Goal: Information Seeking & Learning: Learn about a topic

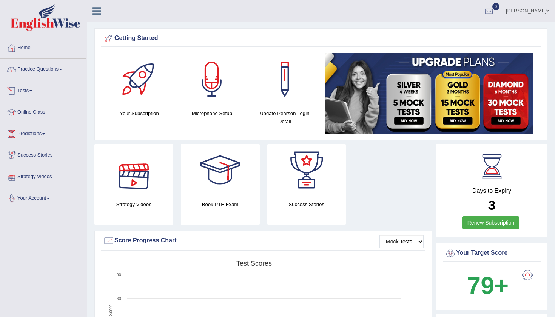
click at [34, 89] on link "Tests" at bounding box center [43, 89] width 86 height 19
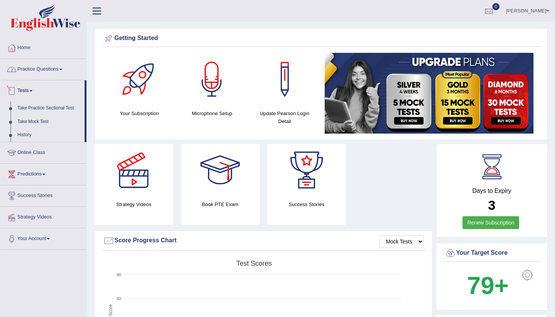
click at [58, 67] on link "Practice Questions" at bounding box center [43, 68] width 86 height 19
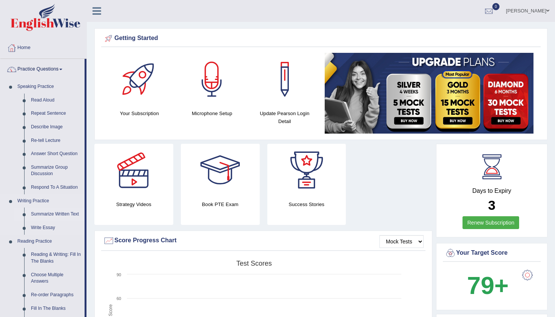
click at [42, 210] on link "Summarize Written Text" at bounding box center [56, 215] width 57 height 14
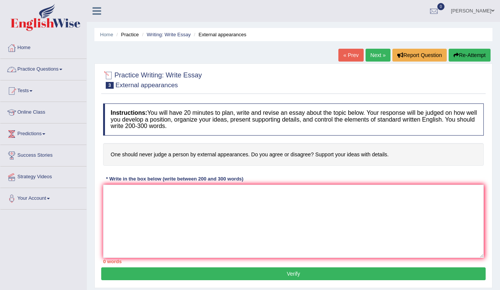
click at [46, 68] on link "Practice Questions" at bounding box center [43, 68] width 86 height 19
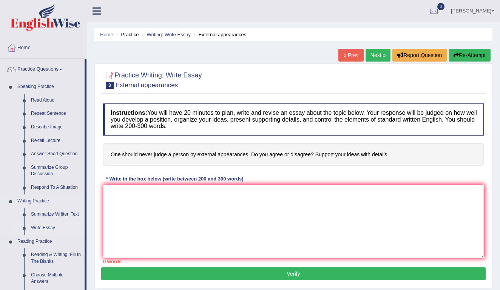
click at [36, 225] on link "Write Essay" at bounding box center [56, 228] width 57 height 14
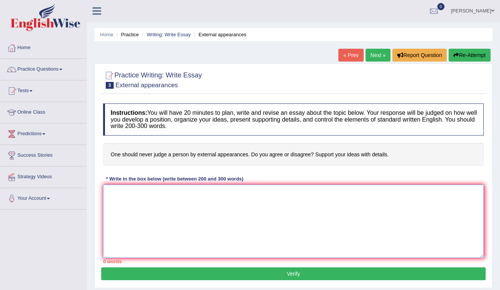
click at [138, 212] on textarea at bounding box center [293, 221] width 380 height 73
click at [119, 192] on textarea at bounding box center [293, 221] width 380 height 73
click at [223, 191] on textarea "The increasing concerns about judging" at bounding box center [293, 221] width 380 height 73
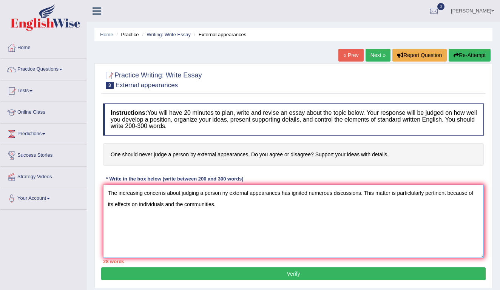
click at [226, 192] on textarea "The increasing concerns about judging a person ny external appearances has igni…" at bounding box center [293, 221] width 380 height 73
click at [225, 205] on textarea "The increasing concerns about judging a person by external appearances has igni…" at bounding box center [293, 221] width 380 height 73
click at [284, 207] on textarea "The increasing concerns about judging a person by external appearances has igni…" at bounding box center [293, 221] width 380 height 73
click at [206, 218] on textarea "The increasing concerns about judging a person by external appearances has igni…" at bounding box center [293, 221] width 380 height 73
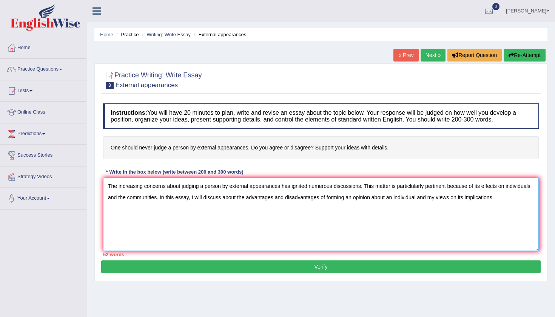
click at [499, 210] on textarea "The increasing concerns about judging a person by external appearances has igni…" at bounding box center [321, 214] width 436 height 73
type textarea "The increasing concerns about judging a person by external appearances has igni…"
click at [435, 53] on link "Next »" at bounding box center [432, 55] width 25 height 13
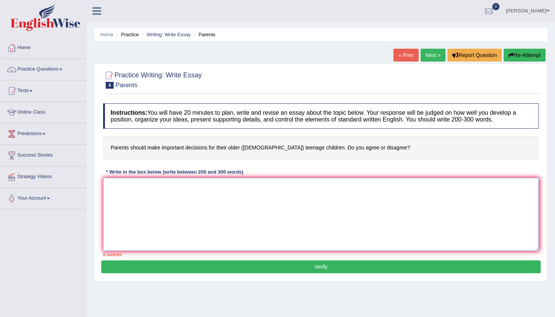
click at [115, 192] on textarea at bounding box center [321, 214] width 436 height 73
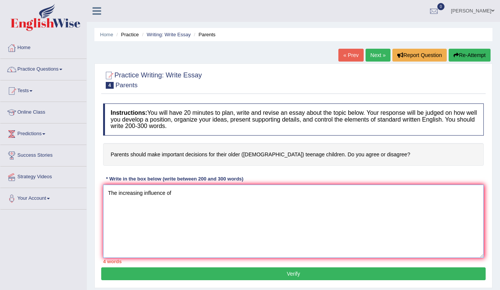
drag, startPoint x: 142, startPoint y: 192, endPoint x: 173, endPoint y: 193, distance: 31.0
click at [172, 193] on textarea "The increasing influence of" at bounding box center [293, 221] width 380 height 73
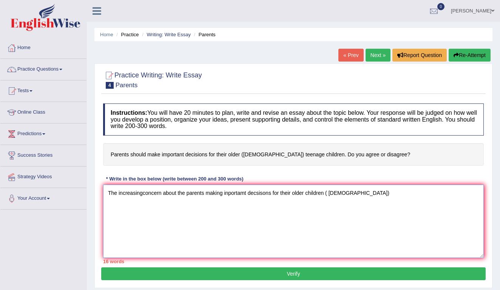
drag, startPoint x: 327, startPoint y: 193, endPoint x: 308, endPoint y: 192, distance: 18.9
click at [308, 192] on textarea "The increasingconcern about the parents making inportamt decsisons for their ol…" at bounding box center [293, 221] width 380 height 73
click at [348, 192] on textarea "The increasingconcern about the parents making inportamt decsisons for their ol…" at bounding box center [293, 221] width 380 height 73
click at [143, 194] on textarea "The increasingconcern about the parents making inportamt decsisons for their ol…" at bounding box center [293, 221] width 380 height 73
click at [116, 204] on textarea "The increasing concern about the parents making inportamt decsisons for their o…" at bounding box center [293, 221] width 380 height 73
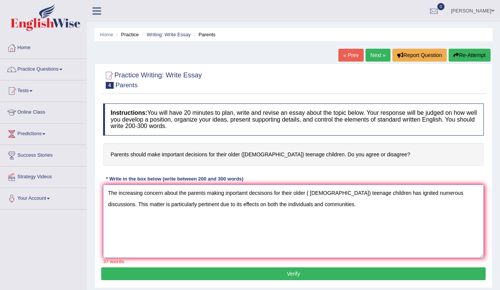
click at [248, 191] on textarea "The increasing concern about the parents making inportamt decsisons for their o…" at bounding box center [293, 221] width 380 height 73
click at [259, 191] on textarea "The increasing concern about the parents making inportamt decsisons for their o…" at bounding box center [293, 221] width 380 height 73
click at [338, 205] on textarea "The increasing concern about the parents making inportamt decisions for their o…" at bounding box center [293, 221] width 380 height 73
click at [363, 201] on textarea "The increasing concern about the parents making inportamt decisions for their o…" at bounding box center [293, 221] width 380 height 73
click at [394, 205] on textarea "The increasing concern about the parents making inportamt decisions for their o…" at bounding box center [293, 221] width 380 height 73
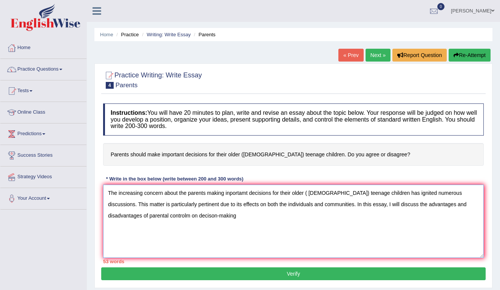
click at [178, 214] on textarea "The increasing concern about the parents making inportamt decisions for their o…" at bounding box center [293, 221] width 380 height 73
click at [209, 214] on textarea "The increasing concern about the parents making inportamt decisions for their o…" at bounding box center [293, 221] width 380 height 73
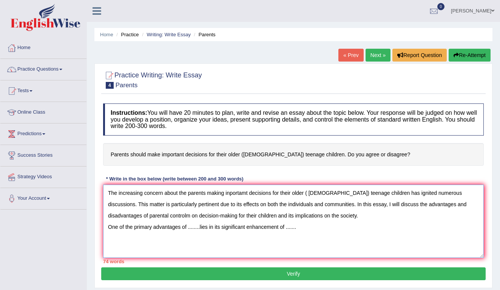
click at [155, 214] on textarea "The increasing concern about the parents making inportamt decisions for their o…" at bounding box center [293, 221] width 380 height 73
click at [201, 226] on textarea "The increasing concern about the parents making inportamt decisions for their o…" at bounding box center [293, 221] width 380 height 73
click at [188, 226] on textarea "The increasing concern about the parents making inportamt decisions for their o…" at bounding box center [293, 221] width 380 height 73
click at [247, 191] on textarea "The increasing concern about the parents making inportamt decisions for their o…" at bounding box center [293, 221] width 380 height 73
click at [189, 226] on textarea "The increasing concern about the parents making inportant decisions for their o…" at bounding box center [293, 221] width 380 height 73
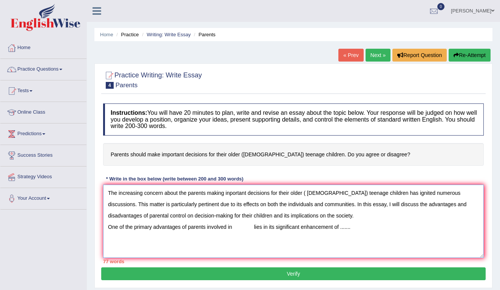
click at [229, 192] on textarea "The increasing concern about the parents making inportant decisions for their o…" at bounding box center [293, 221] width 380 height 73
click at [233, 225] on textarea "The increasing concern about the parents making important decisions for their o…" at bounding box center [293, 221] width 380 height 73
drag, startPoint x: 281, startPoint y: 226, endPoint x: 234, endPoint y: 226, distance: 46.4
click at [234, 226] on textarea "The increasing concern about the parents making important decisions for their o…" at bounding box center [293, 221] width 380 height 73
click at [246, 228] on textarea "The increasing concern about the parents making important decisions for their o…" at bounding box center [293, 221] width 380 height 73
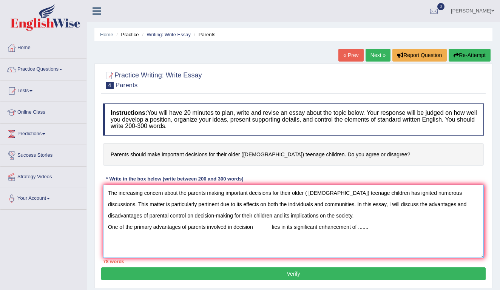
click at [257, 224] on textarea "The increasing concern about the parents making important decisions for their o…" at bounding box center [293, 221] width 380 height 73
click at [306, 225] on textarea "The increasing concern about the parents making important decisions for their o…" at bounding box center [293, 221] width 380 height 73
drag, startPoint x: 397, startPoint y: 229, endPoint x: 382, endPoint y: 227, distance: 14.5
click at [382, 227] on textarea "The increasing concern about the parents making important decisions for their o…" at bounding box center [293, 221] width 380 height 73
click at [205, 226] on textarea "The increasing concern about the parents making important decisions for their o…" at bounding box center [293, 221] width 380 height 73
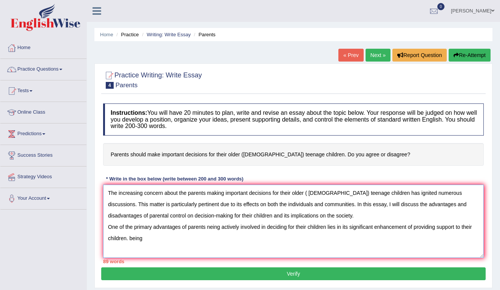
drag, startPoint x: 130, startPoint y: 237, endPoint x: 142, endPoint y: 239, distance: 12.5
click at [142, 239] on textarea "The increasing concern about the parents making important decisions for their o…" at bounding box center [293, 221] width 380 height 73
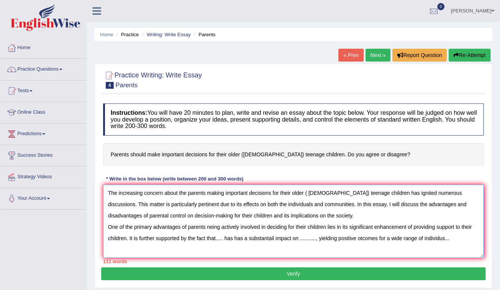
click at [209, 226] on textarea "The increasing concern about the parents making important decisions for their o…" at bounding box center [293, 221] width 380 height 73
click at [277, 239] on textarea "The increasing concern about the parents making important decisions for their o…" at bounding box center [293, 221] width 380 height 73
click at [365, 238] on textarea "The increasing concern about the parents making important decisions for their o…" at bounding box center [293, 221] width 380 height 73
click at [452, 238] on textarea "The increasing concern about the parents making important decisions for their o…" at bounding box center [293, 221] width 380 height 73
type textarea "The increasing concern about the parents making important decisions for their o…"
